Goal: Information Seeking & Learning: Learn about a topic

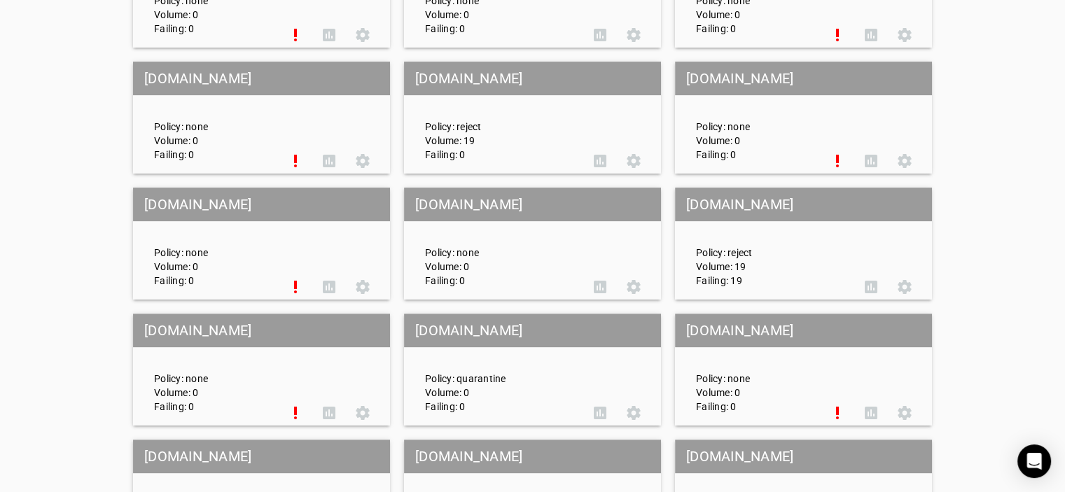
scroll to position [950, 0]
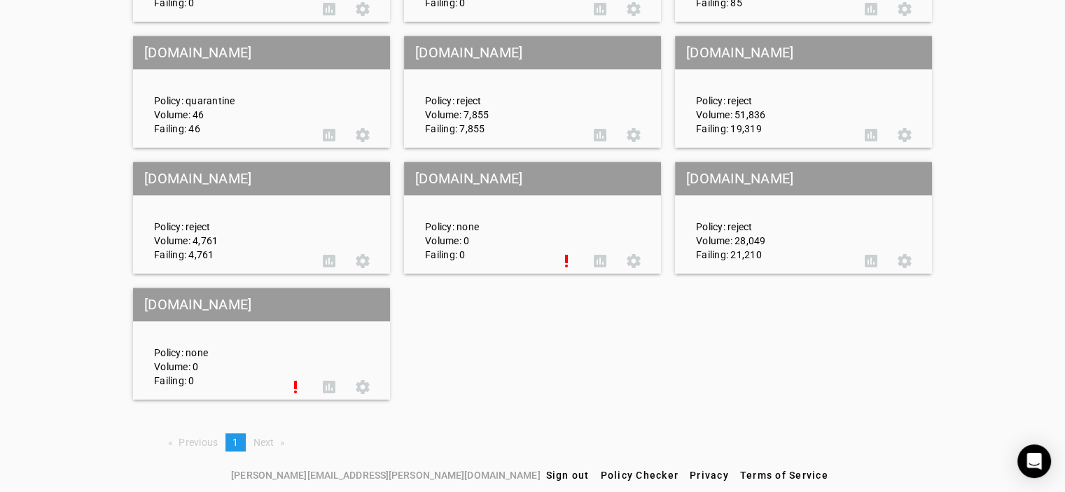
click at [262, 442] on span "Next page" at bounding box center [263, 442] width 21 height 11
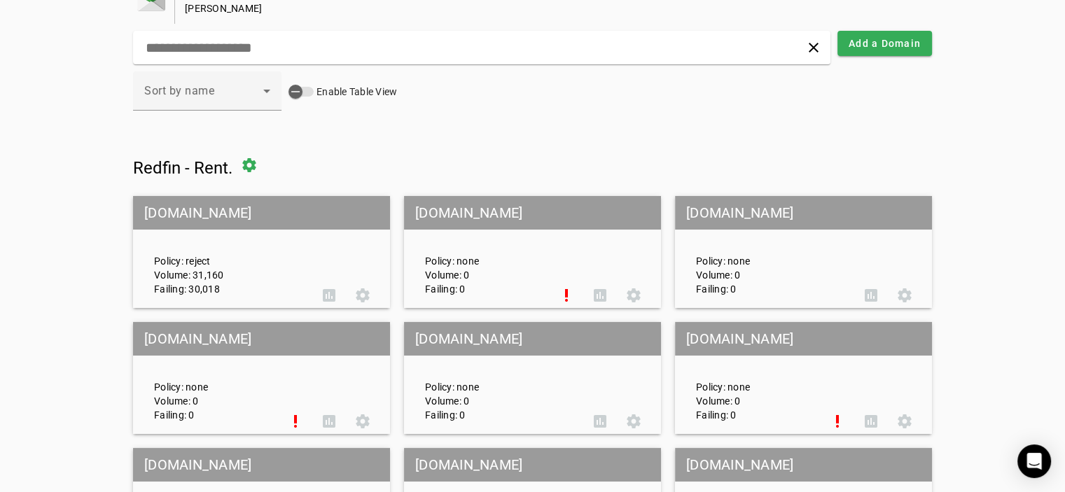
scroll to position [0, 0]
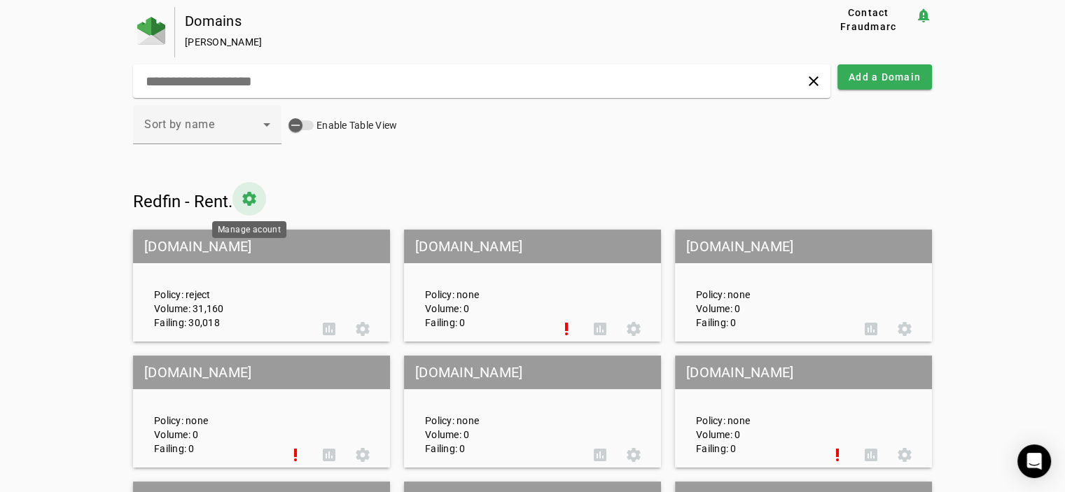
click at [251, 201] on span at bounding box center [249, 199] width 34 height 34
click at [153, 37] on img at bounding box center [151, 31] width 28 height 28
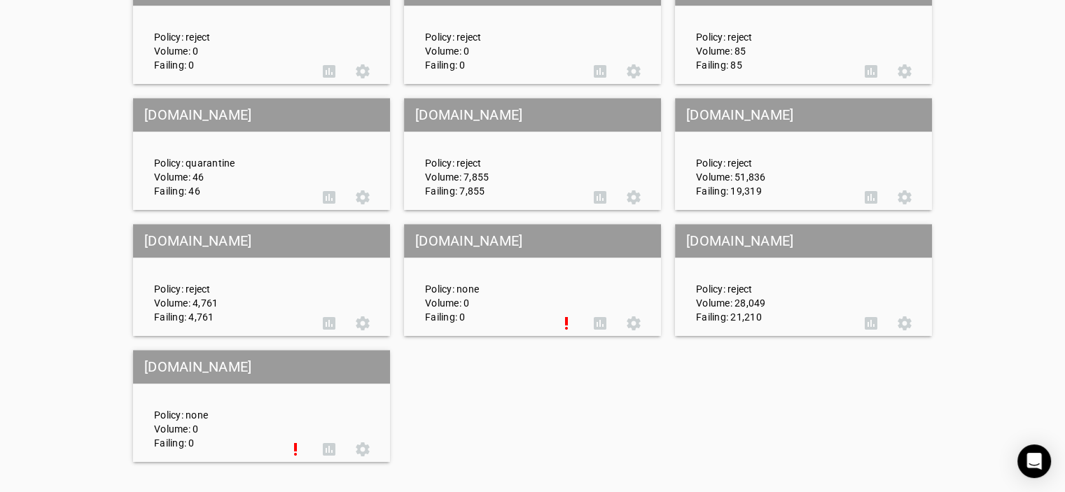
scroll to position [950, 0]
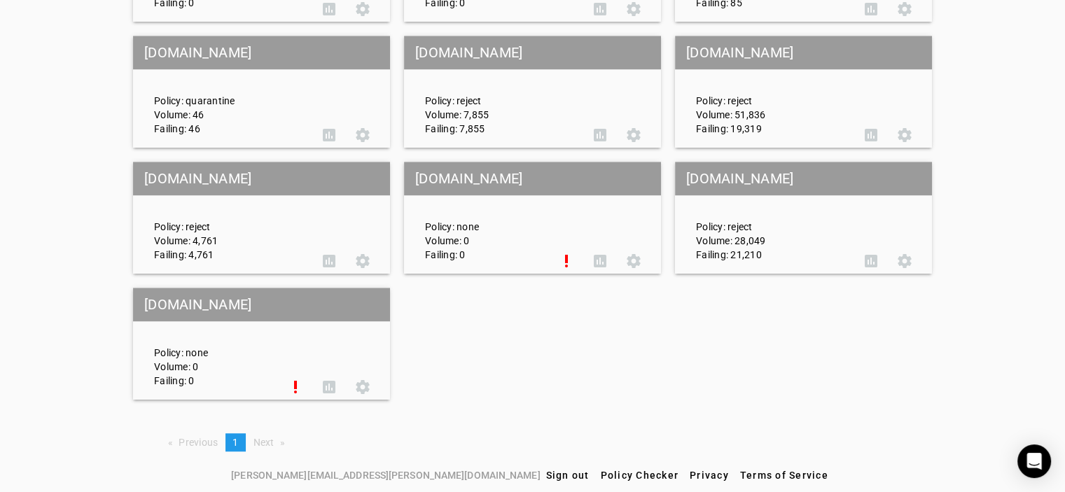
click at [261, 437] on span "Next page" at bounding box center [263, 442] width 21 height 11
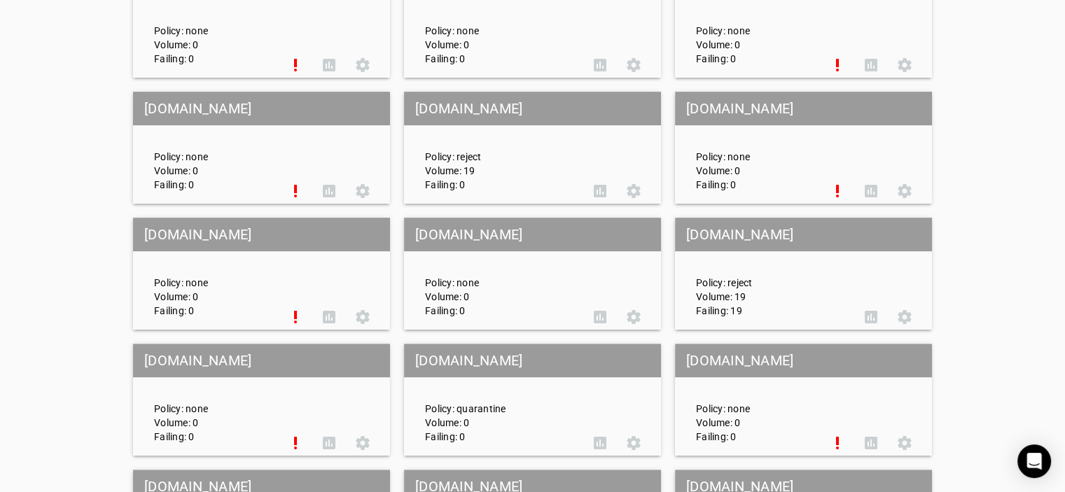
scroll to position [0, 0]
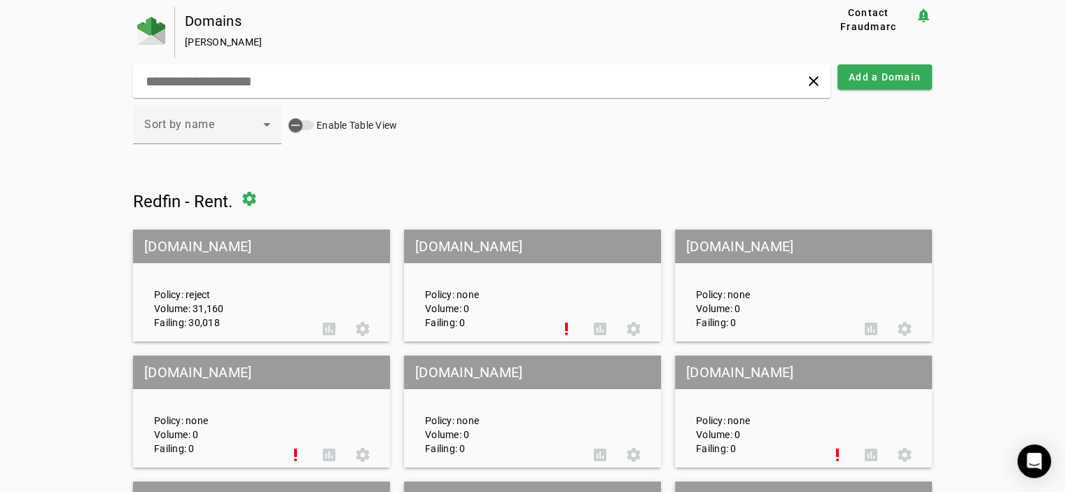
drag, startPoint x: 196, startPoint y: 37, endPoint x: 221, endPoint y: 33, distance: 25.5
click at [196, 37] on div "Josh Crabtree" at bounding box center [480, 42] width 591 height 14
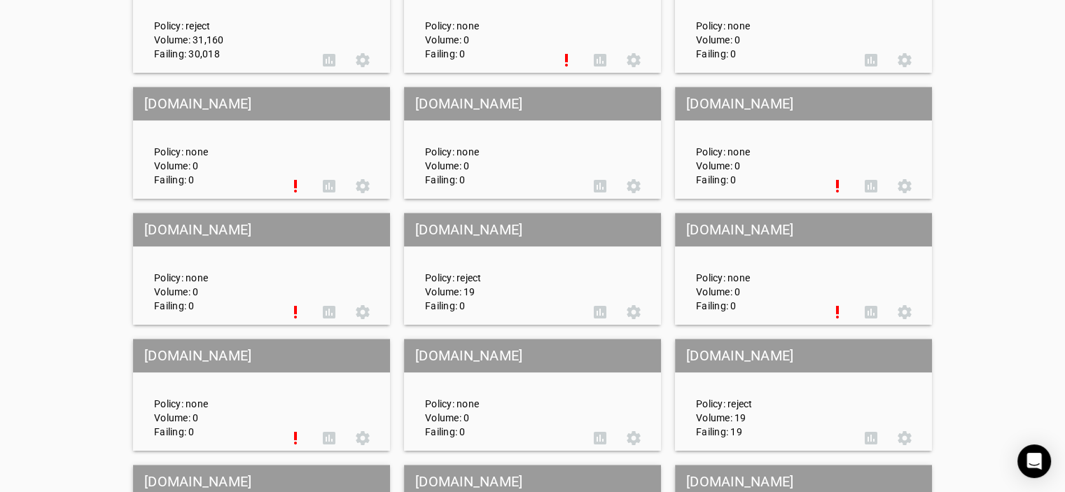
scroll to position [490, 0]
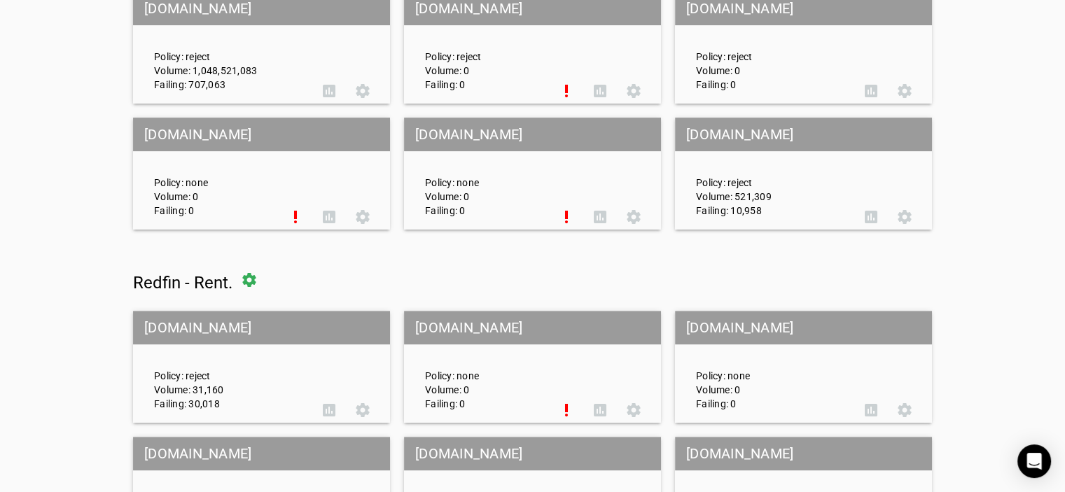
click at [723, 127] on mat-grid-tile-header "[DOMAIN_NAME]" at bounding box center [803, 135] width 257 height 34
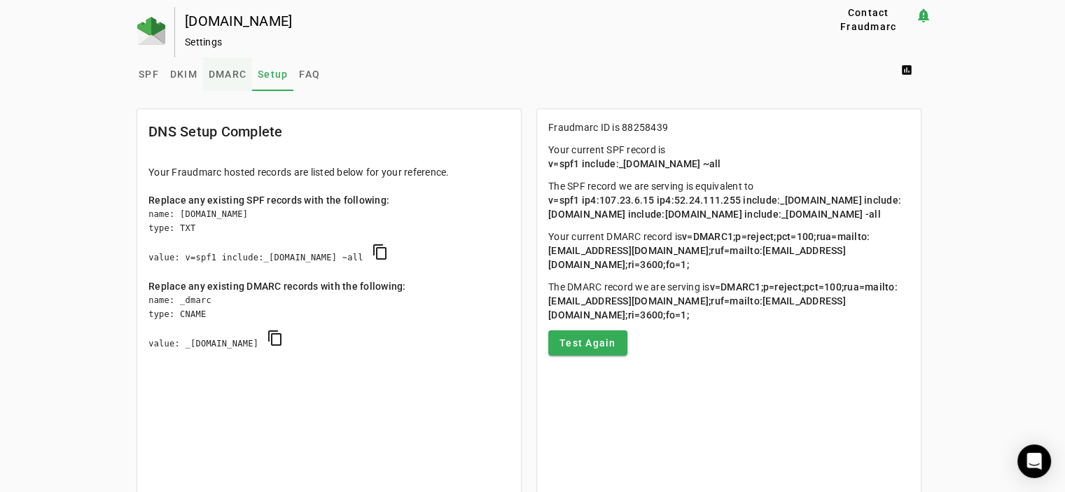
click at [226, 73] on span "DMARC" at bounding box center [228, 74] width 38 height 10
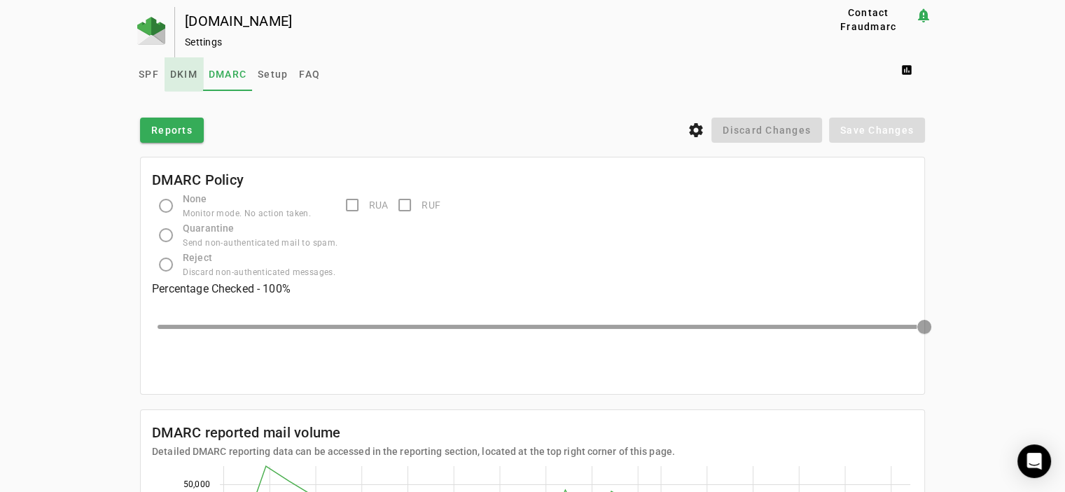
click at [180, 71] on span "DKIM" at bounding box center [183, 74] width 27 height 10
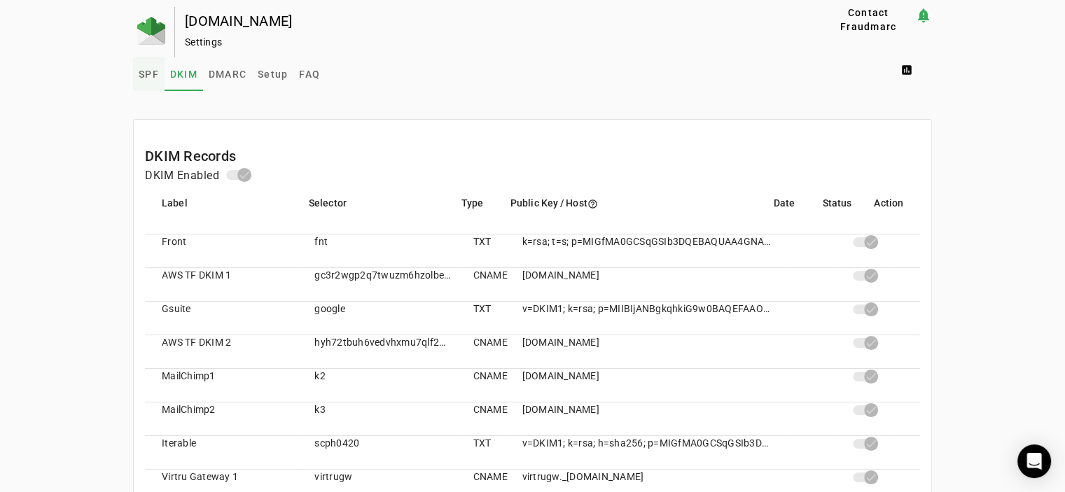
click at [146, 69] on span "SPF" at bounding box center [149, 74] width 20 height 10
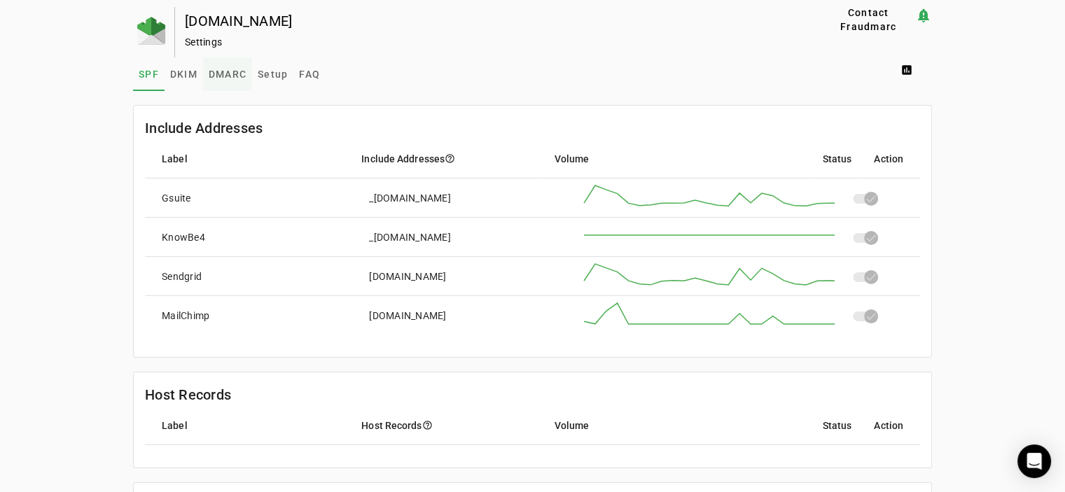
click at [230, 72] on span "DMARC" at bounding box center [228, 74] width 38 height 10
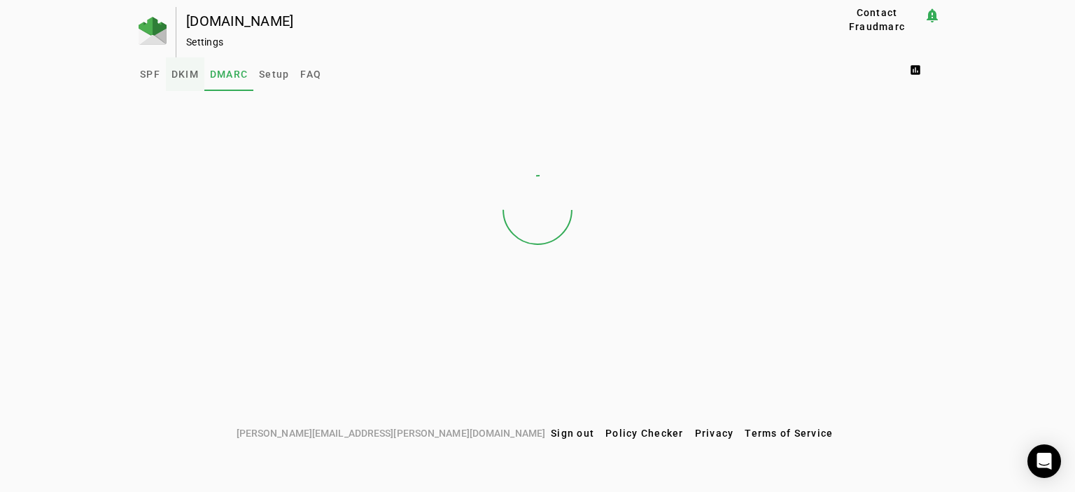
click at [174, 75] on span "DKIM" at bounding box center [184, 74] width 27 height 10
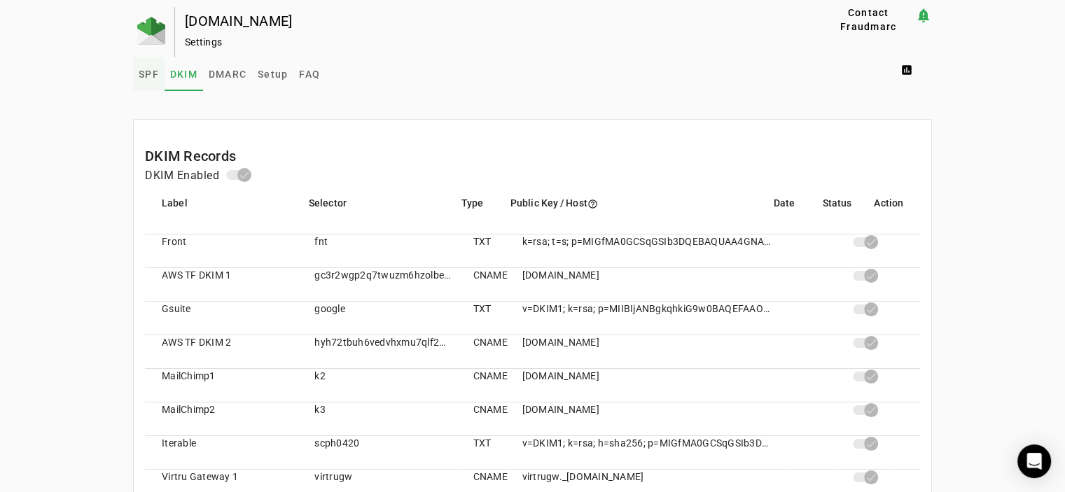
click at [140, 71] on span "SPF" at bounding box center [149, 74] width 20 height 10
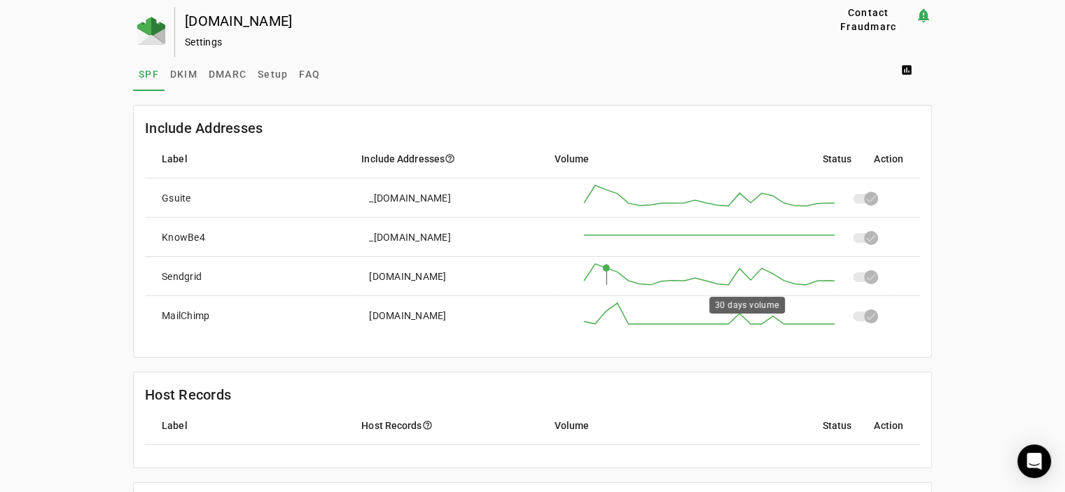
click at [605, 272] on rect at bounding box center [745, 274] width 322 height 21
click at [179, 273] on div "Sendgrid" at bounding box center [182, 276] width 40 height 14
click at [148, 30] on img at bounding box center [151, 31] width 28 height 28
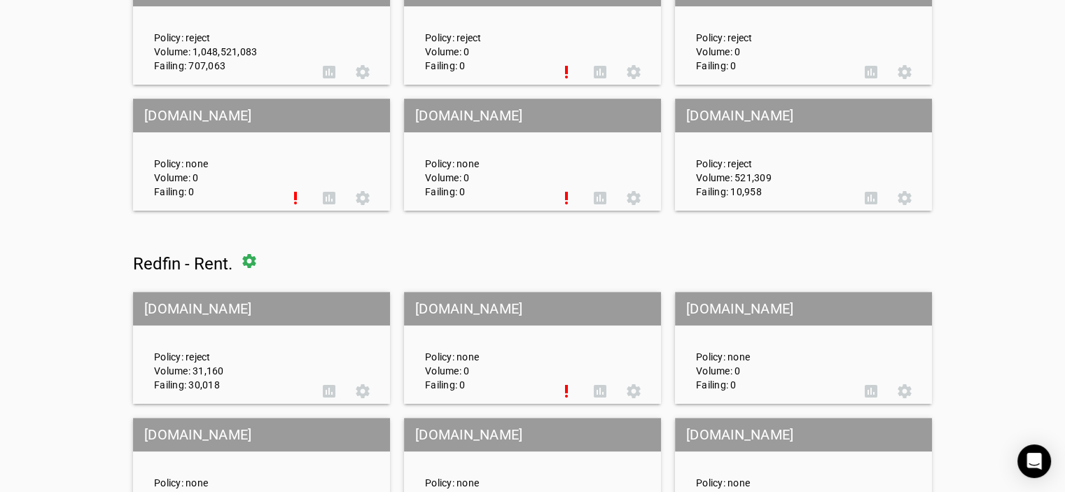
scroll to position [420, 0]
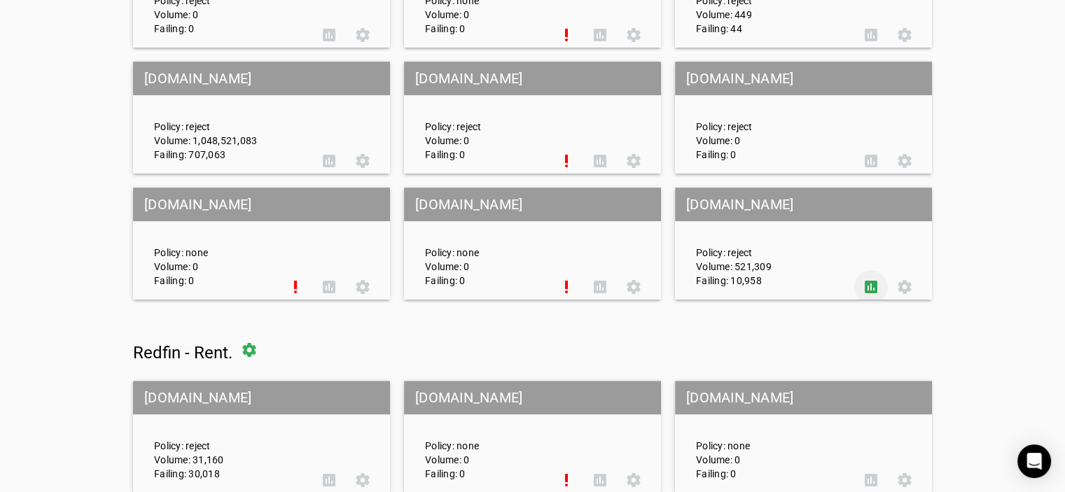
click at [873, 285] on span at bounding box center [871, 287] width 34 height 34
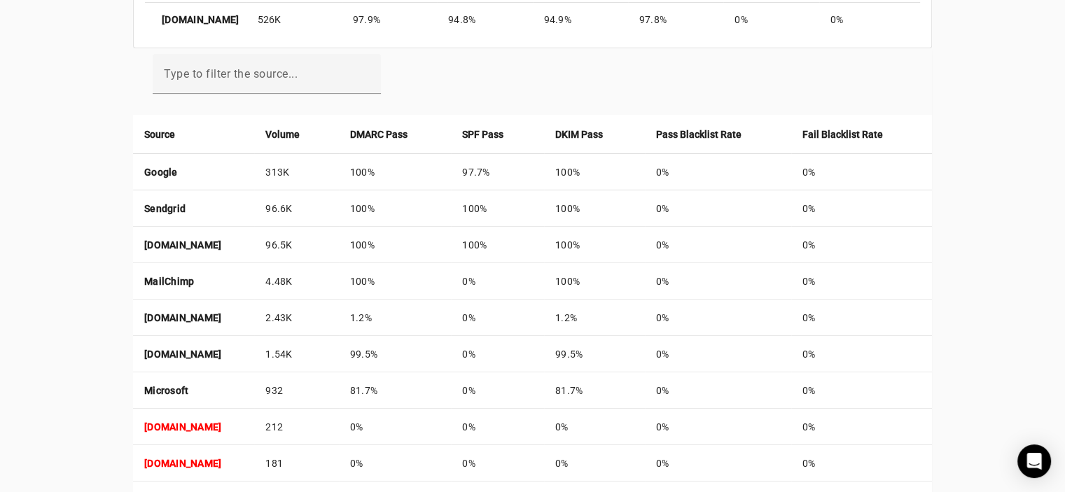
scroll to position [490, 0]
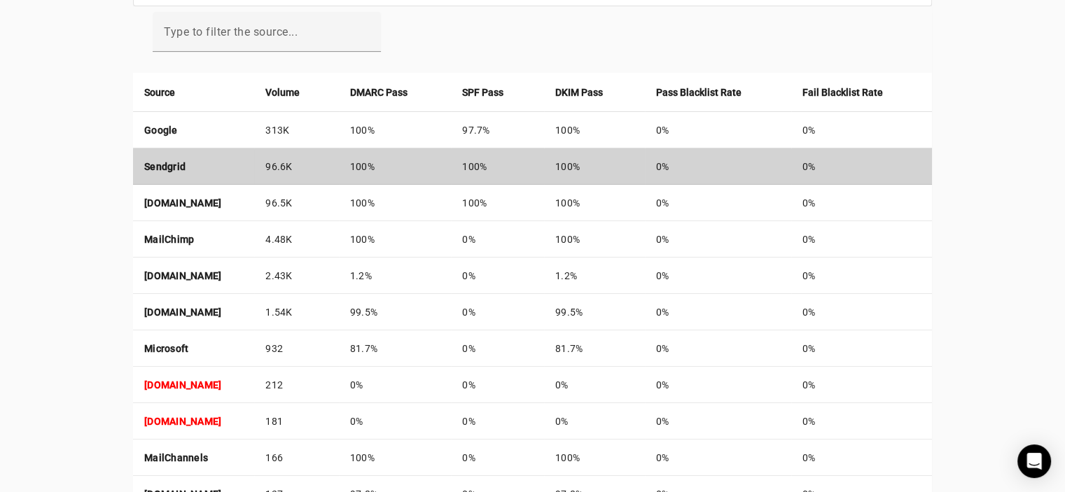
click at [168, 167] on strong "Sendgrid" at bounding box center [164, 166] width 41 height 11
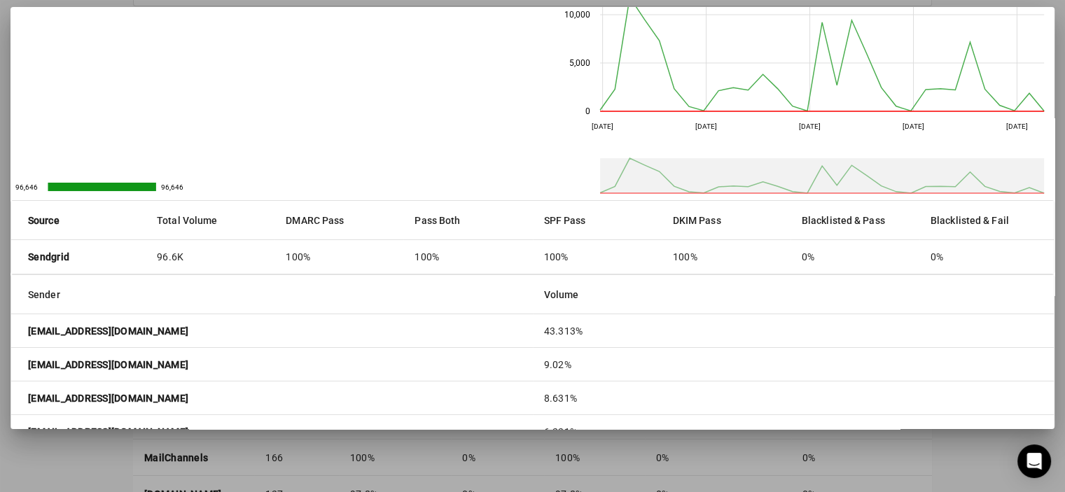
scroll to position [0, 0]
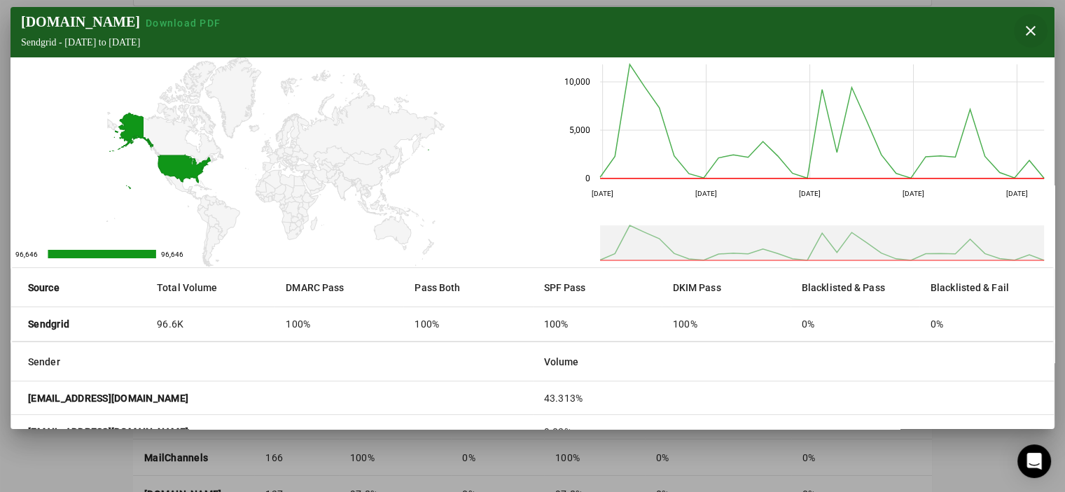
click at [1030, 29] on span "button" at bounding box center [1030, 31] width 34 height 34
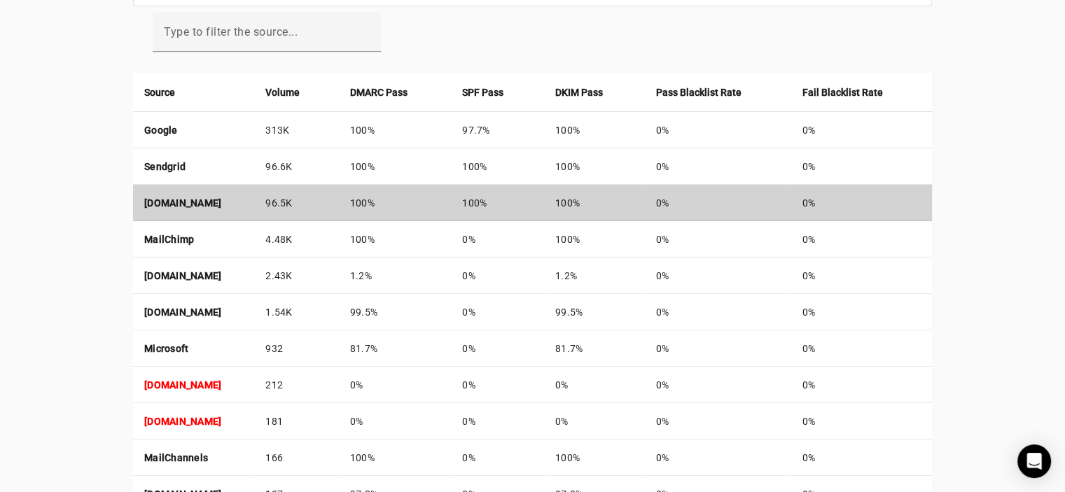
click at [178, 199] on strong "[DOMAIN_NAME]" at bounding box center [182, 202] width 77 height 11
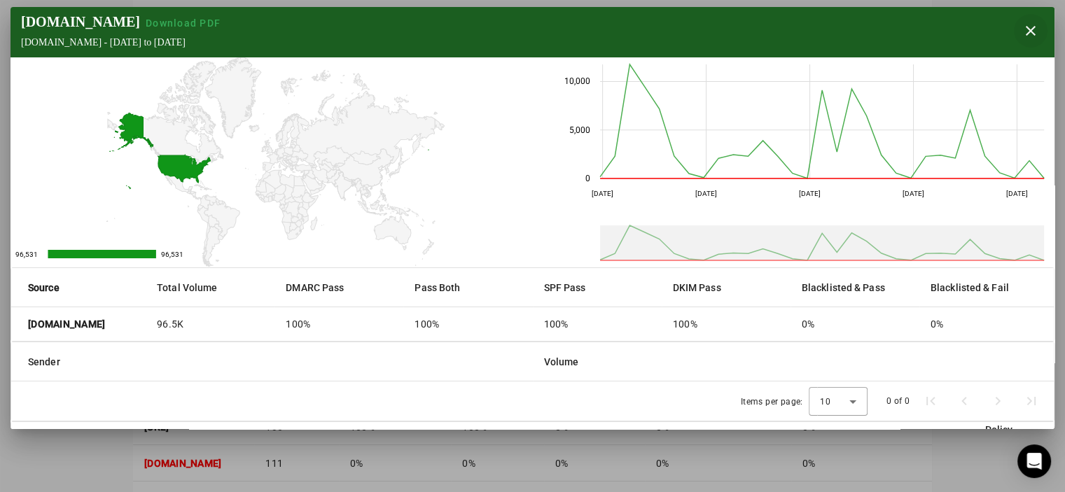
click at [1026, 28] on span "button" at bounding box center [1030, 31] width 34 height 34
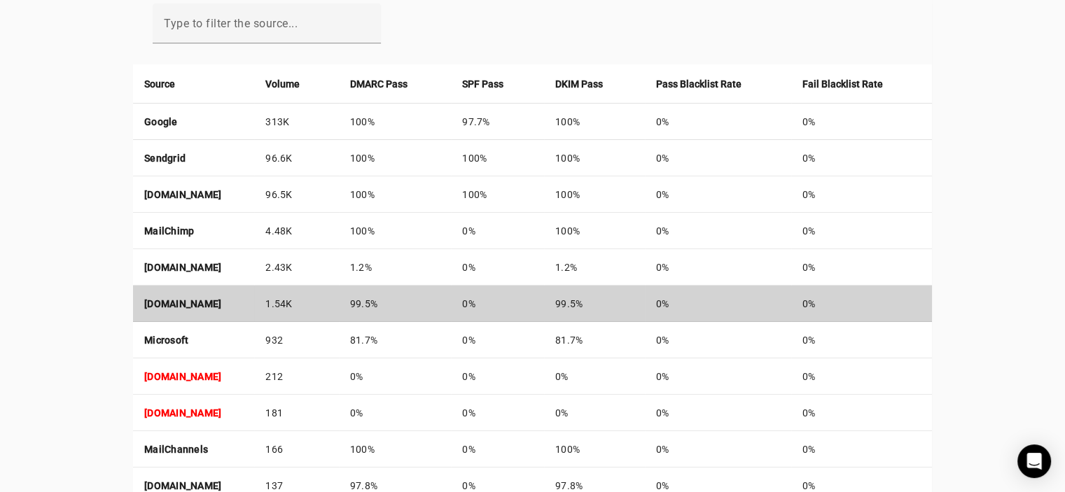
scroll to position [490, 0]
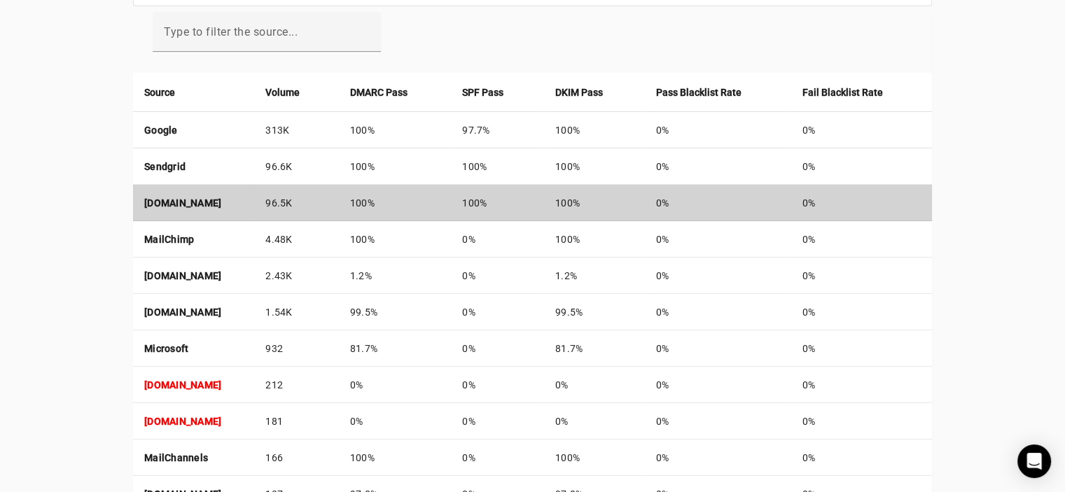
click at [206, 204] on strong "[DOMAIN_NAME]" at bounding box center [182, 202] width 77 height 11
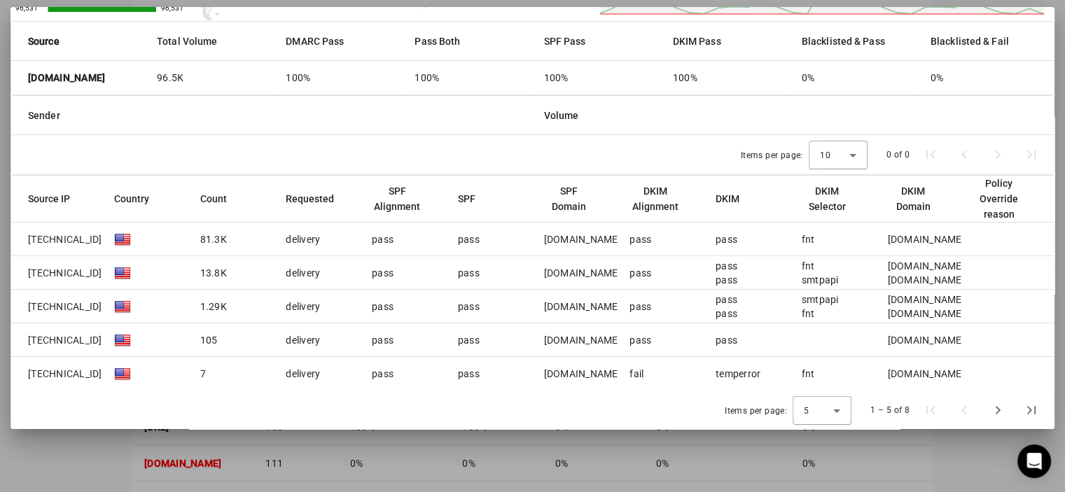
scroll to position [0, 0]
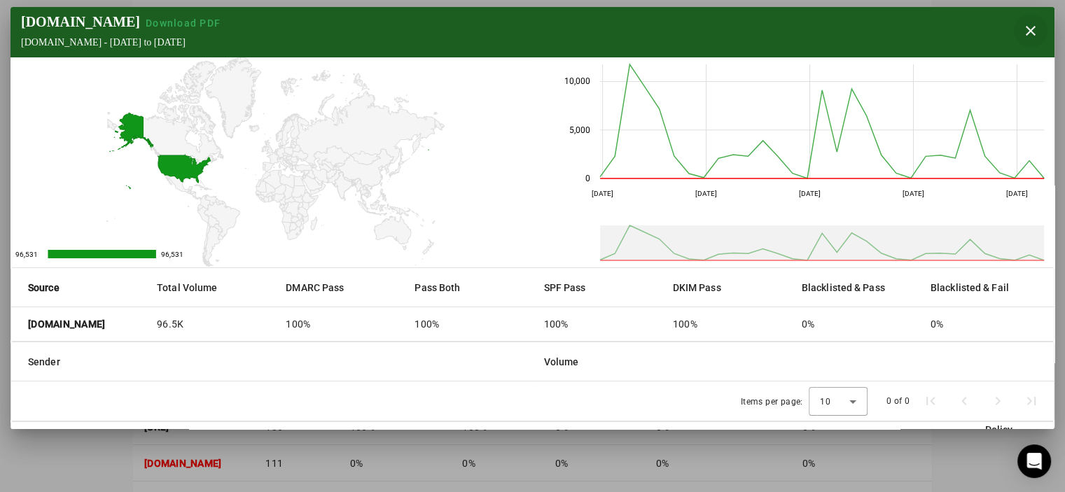
click at [1026, 30] on span "button" at bounding box center [1030, 31] width 34 height 34
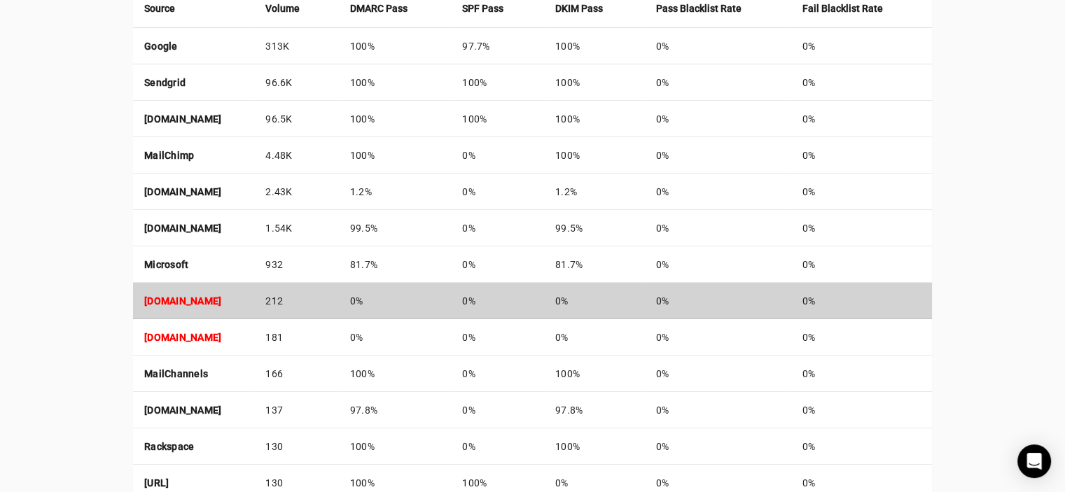
scroll to position [490, 0]
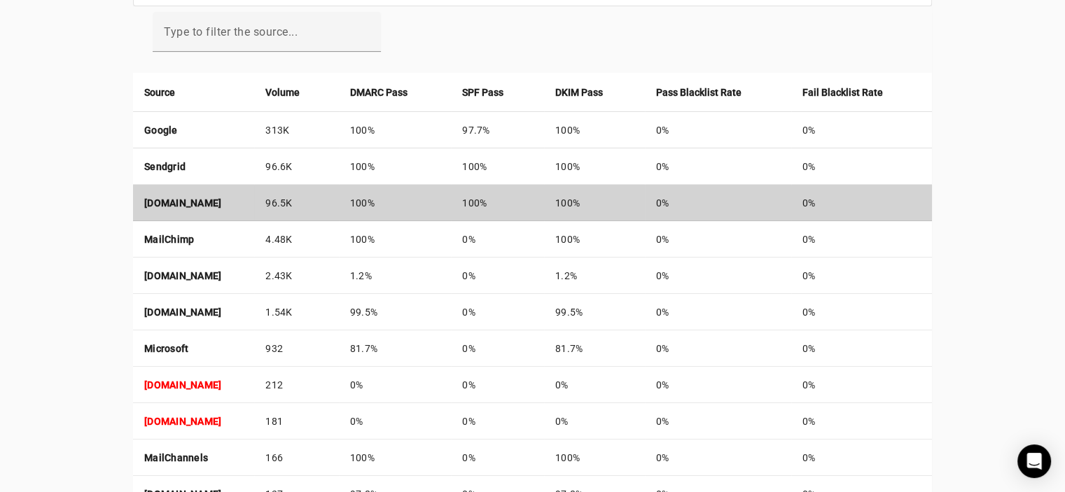
click at [205, 198] on strong "[DOMAIN_NAME]" at bounding box center [182, 202] width 77 height 11
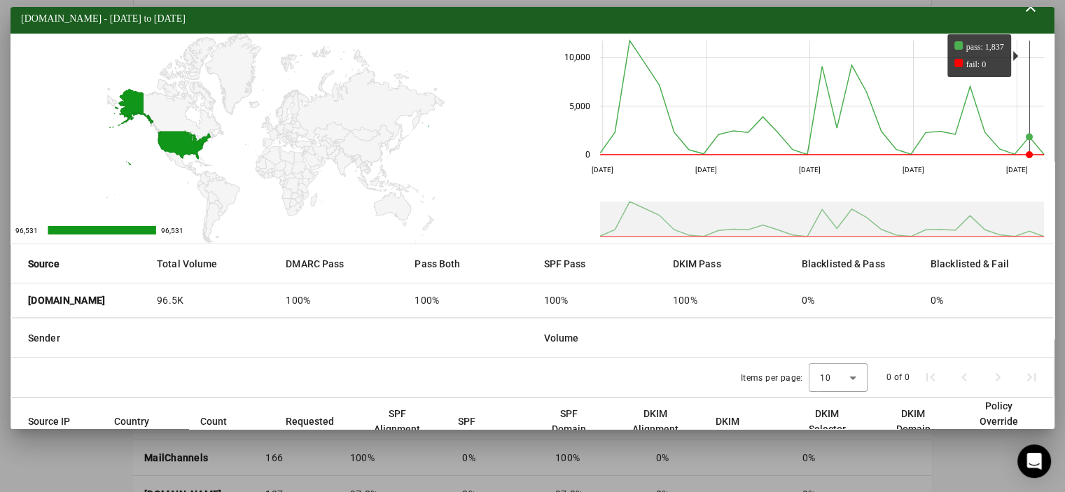
scroll to position [0, 0]
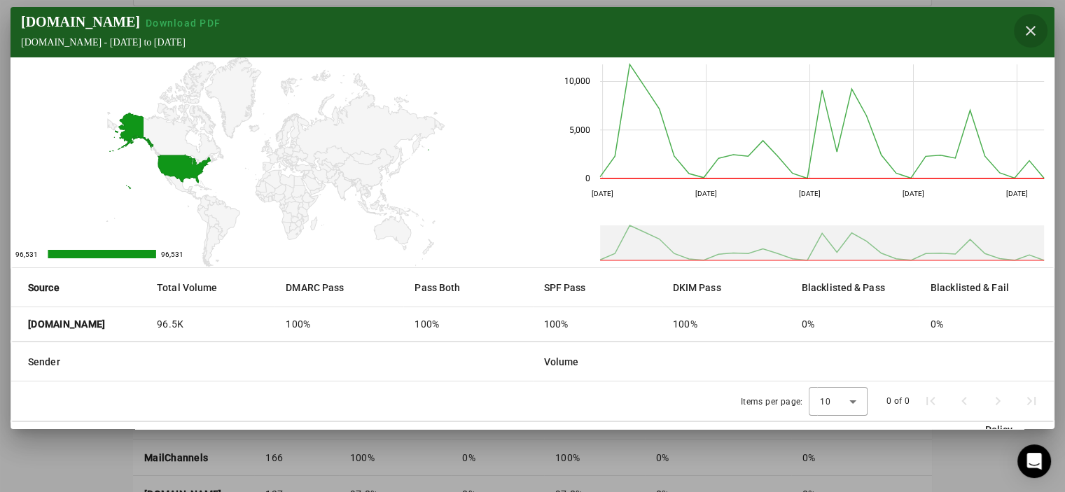
click at [1029, 33] on span "button" at bounding box center [1030, 31] width 34 height 34
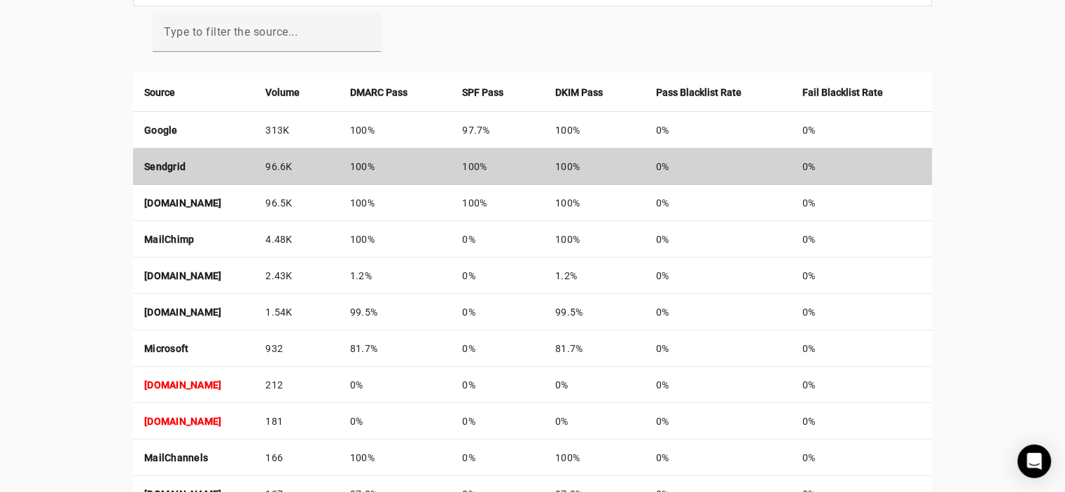
click at [165, 162] on strong "Sendgrid" at bounding box center [164, 166] width 41 height 11
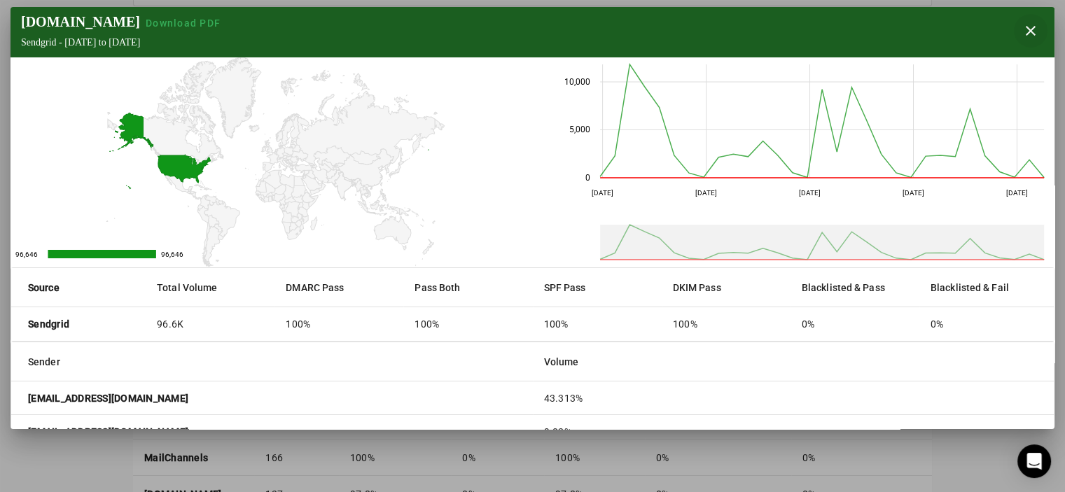
click at [1029, 28] on span "button" at bounding box center [1030, 31] width 34 height 34
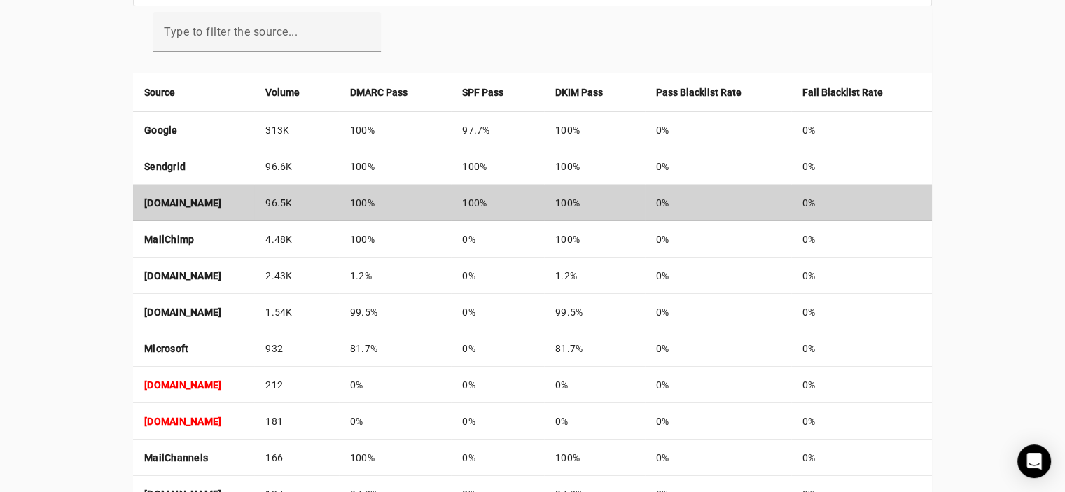
click at [181, 198] on strong "[DOMAIN_NAME]" at bounding box center [182, 202] width 77 height 11
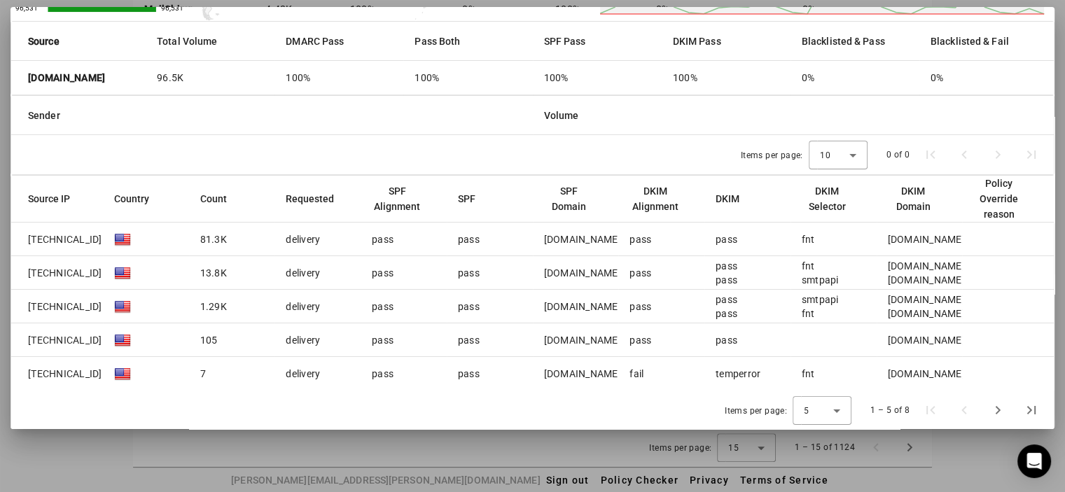
scroll to position [723, 0]
click at [630, 248] on mat-cell "pass" at bounding box center [661, 240] width 86 height 34
click at [411, 241] on mat-cell "pass" at bounding box center [403, 240] width 86 height 34
click at [49, 240] on span "[TECHNICAL_ID]" at bounding box center [65, 239] width 74 height 14
click at [549, 240] on div "[DOMAIN_NAME]" at bounding box center [582, 239] width 77 height 14
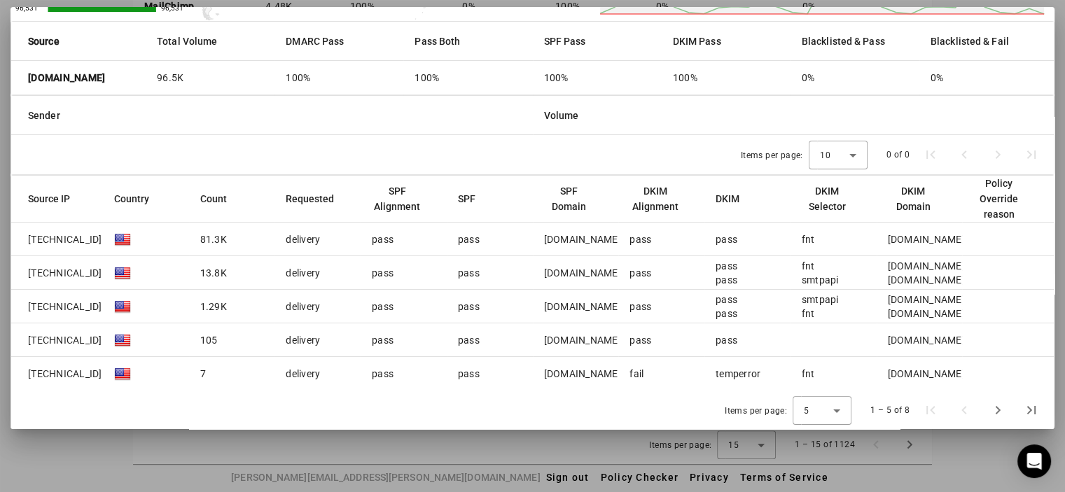
click at [924, 234] on div "[DOMAIN_NAME]" at bounding box center [925, 239] width 77 height 14
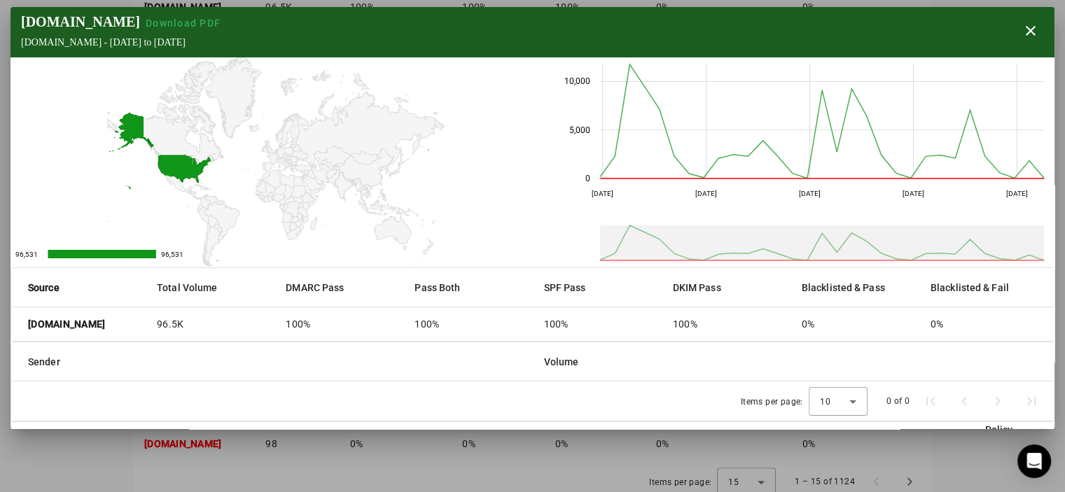
scroll to position [653, 0]
click at [1030, 31] on span "button" at bounding box center [1030, 31] width 34 height 34
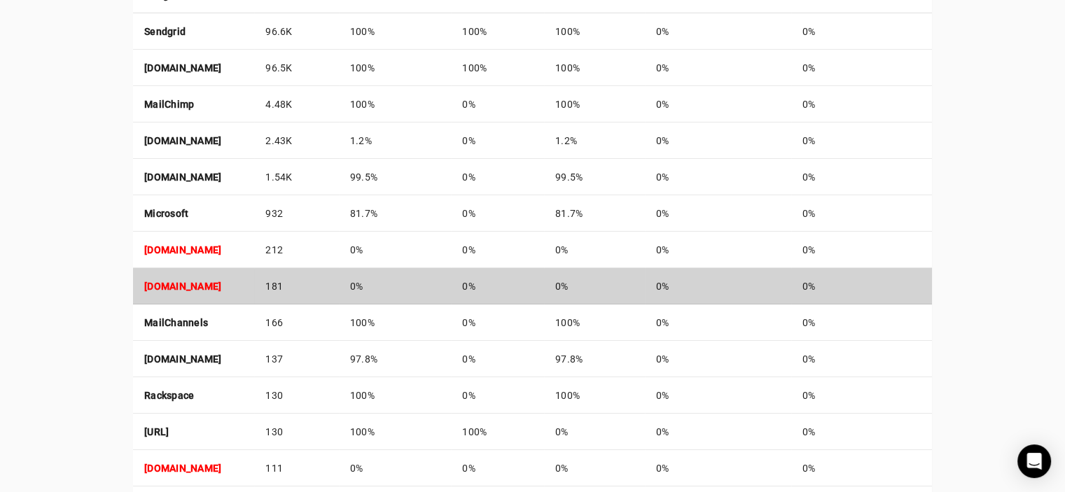
scroll to position [443, 0]
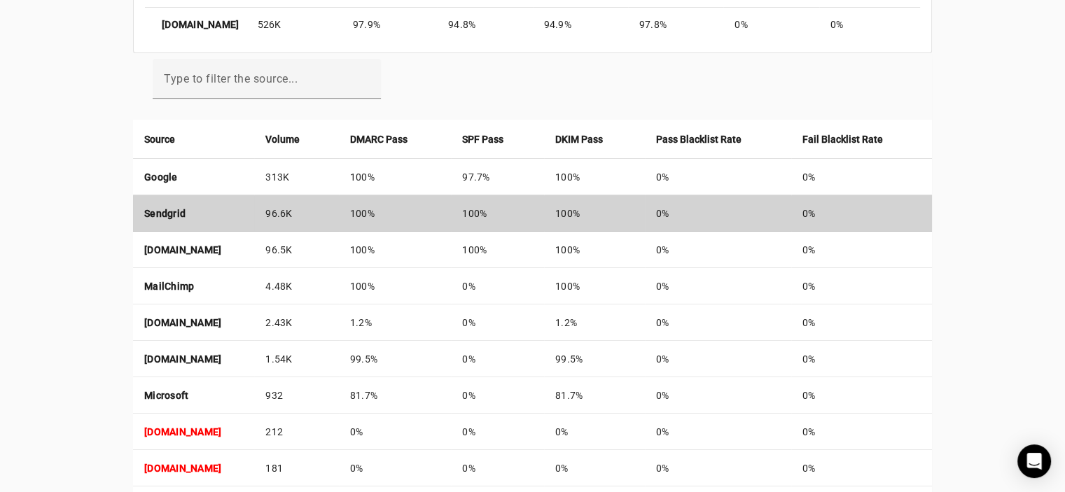
click at [185, 206] on td "Sendgrid" at bounding box center [193, 213] width 121 height 36
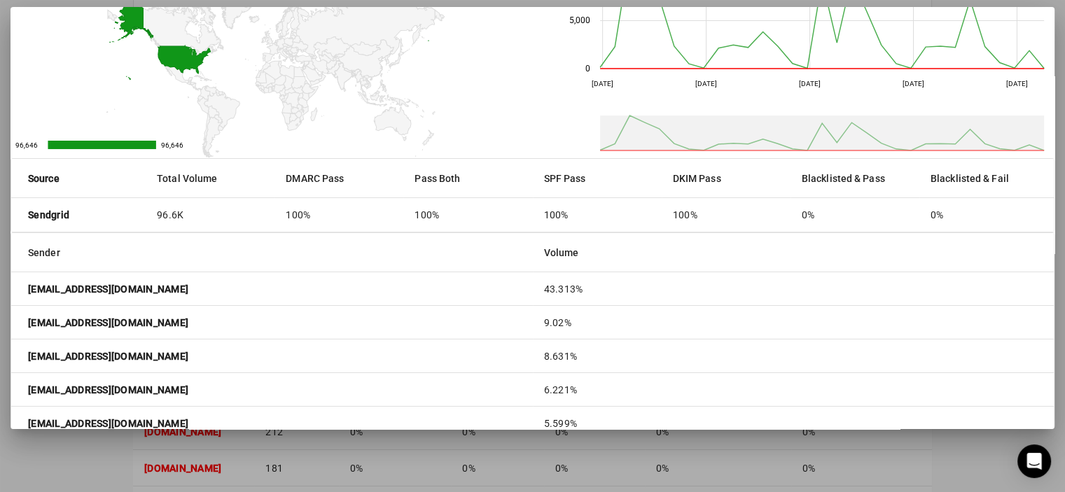
scroll to position [0, 0]
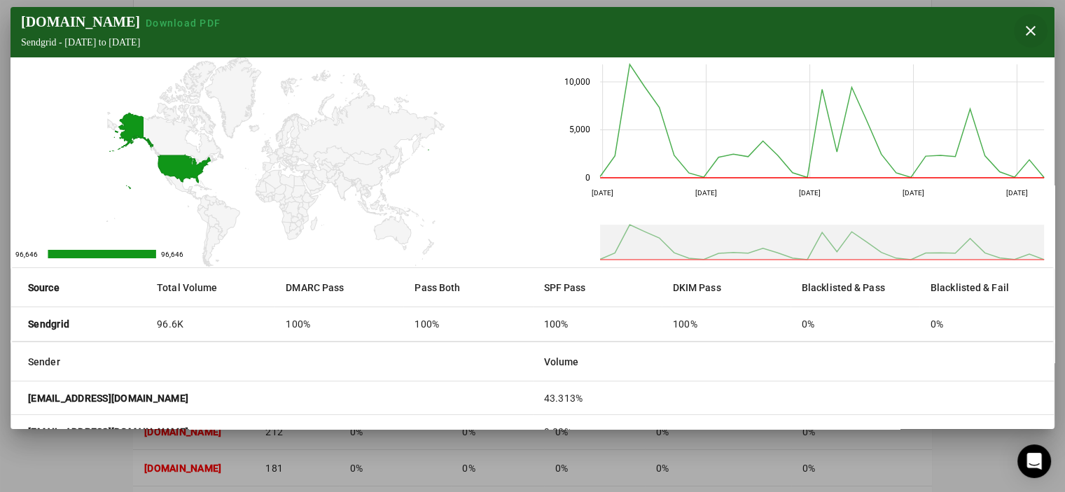
click at [1025, 27] on span "button" at bounding box center [1030, 31] width 34 height 34
